Goal: Task Accomplishment & Management: Manage account settings

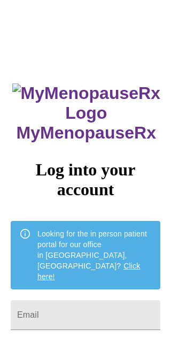
click at [44, 300] on input "Email" at bounding box center [86, 315] width 150 height 30
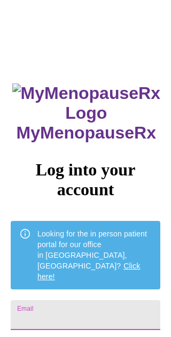
scroll to position [32, 0]
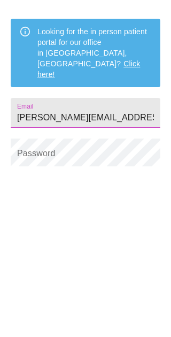
type input "[PERSON_NAME][EMAIL_ADDRESS][PERSON_NAME][DOMAIN_NAME]"
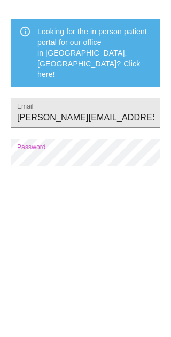
scroll to position [83, 0]
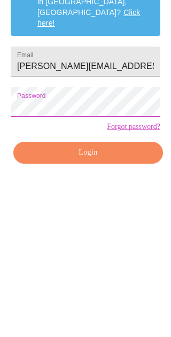
click at [81, 312] on button "Login" at bounding box center [88, 323] width 150 height 22
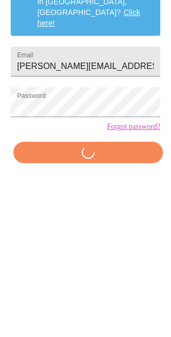
scroll to position [111, 0]
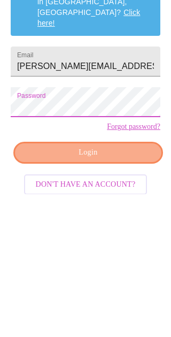
click at [72, 289] on span "Login" at bounding box center [88, 295] width 125 height 13
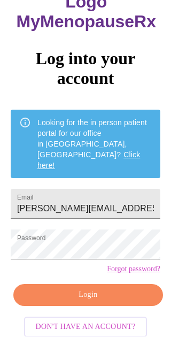
click at [124, 151] on link "Click here!" at bounding box center [88, 160] width 103 height 19
